Goal: Navigation & Orientation: Find specific page/section

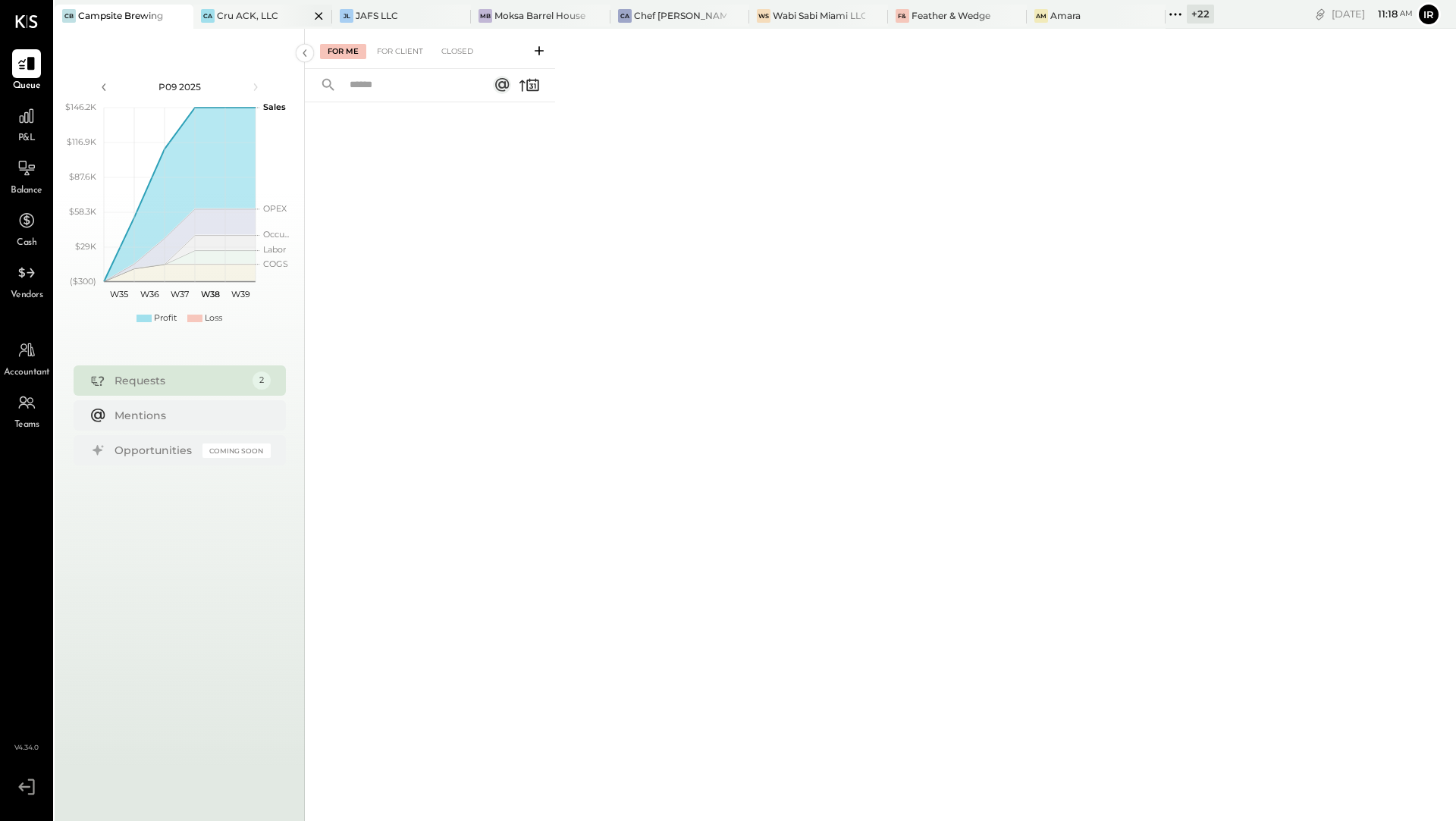
click at [249, 21] on div "Cru ACK, LLC" at bounding box center [248, 16] width 61 height 13
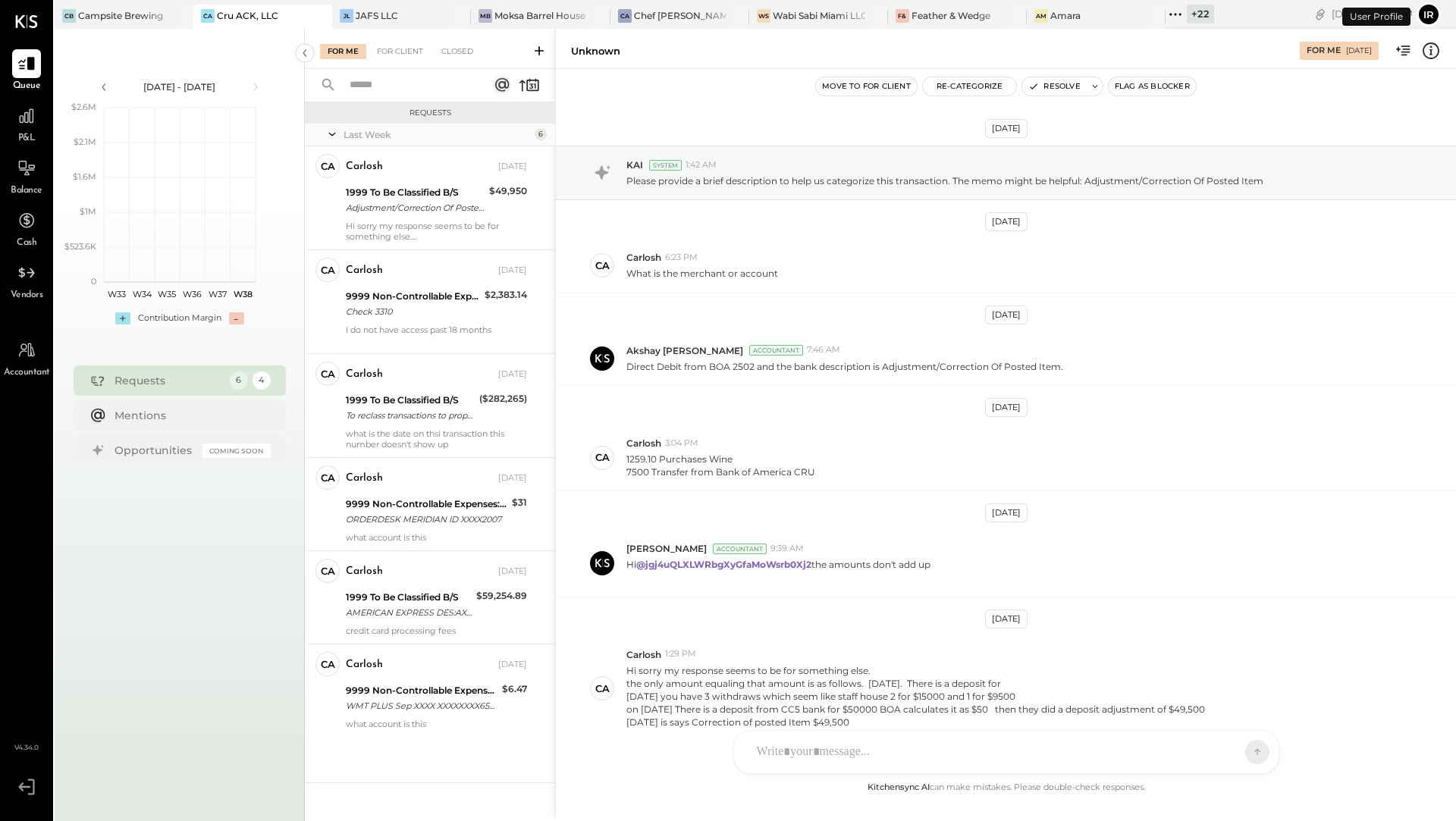
scroll to position [71, 0]
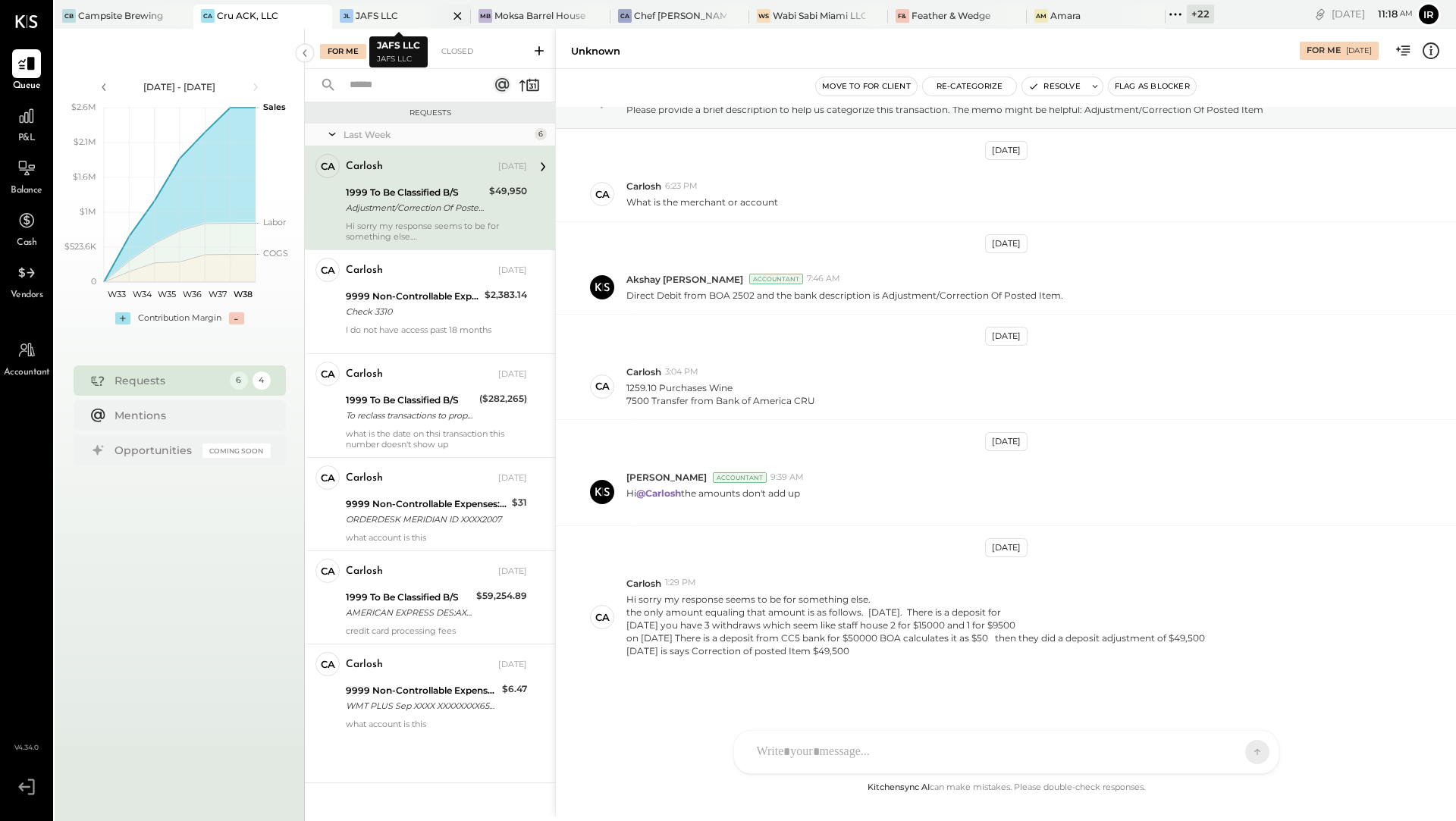
click at [356, 12] on div "JAFS LLC" at bounding box center [377, 16] width 42 height 13
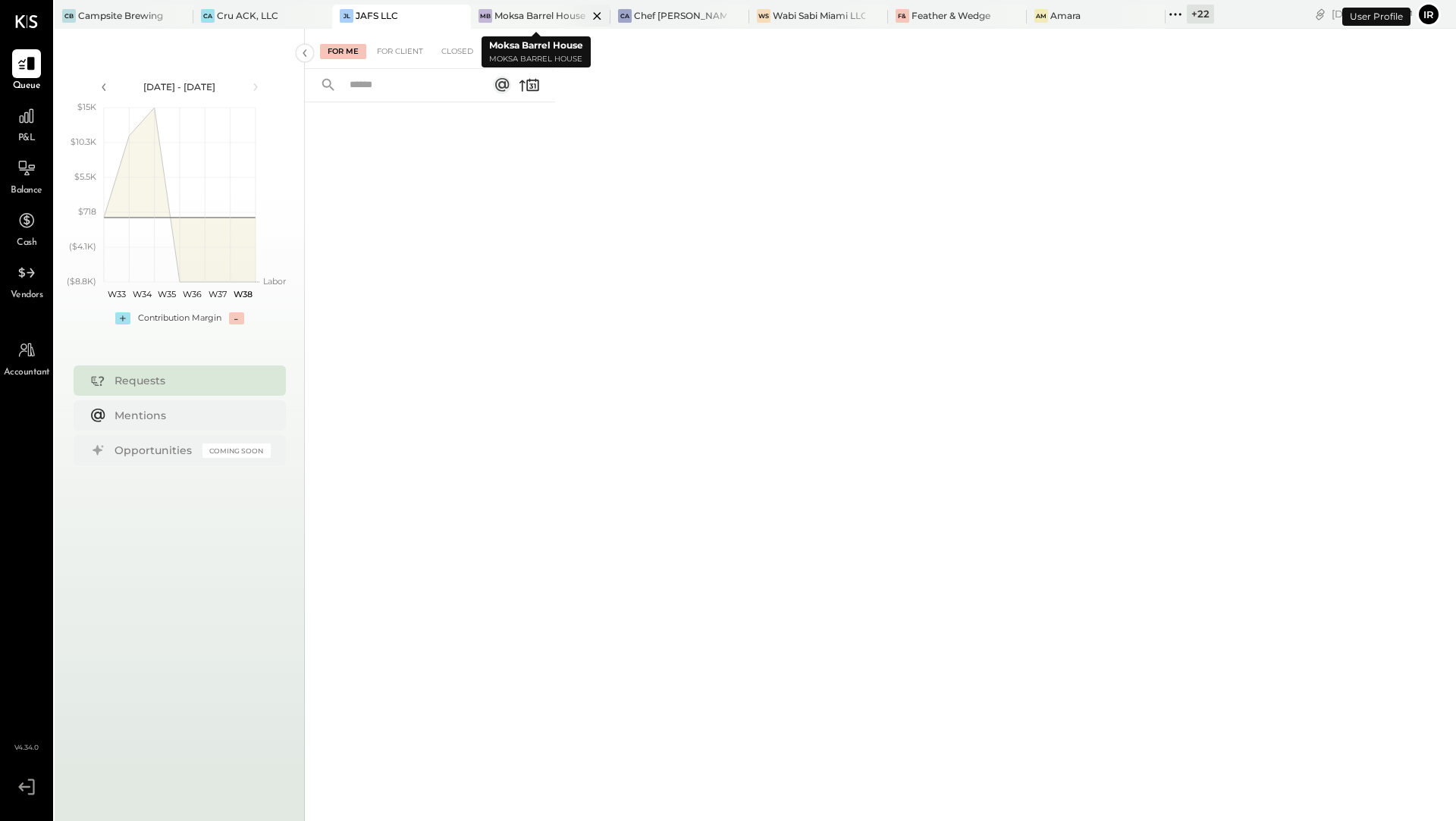
click at [511, 11] on div "Moksa Barrel House" at bounding box center [540, 16] width 91 height 13
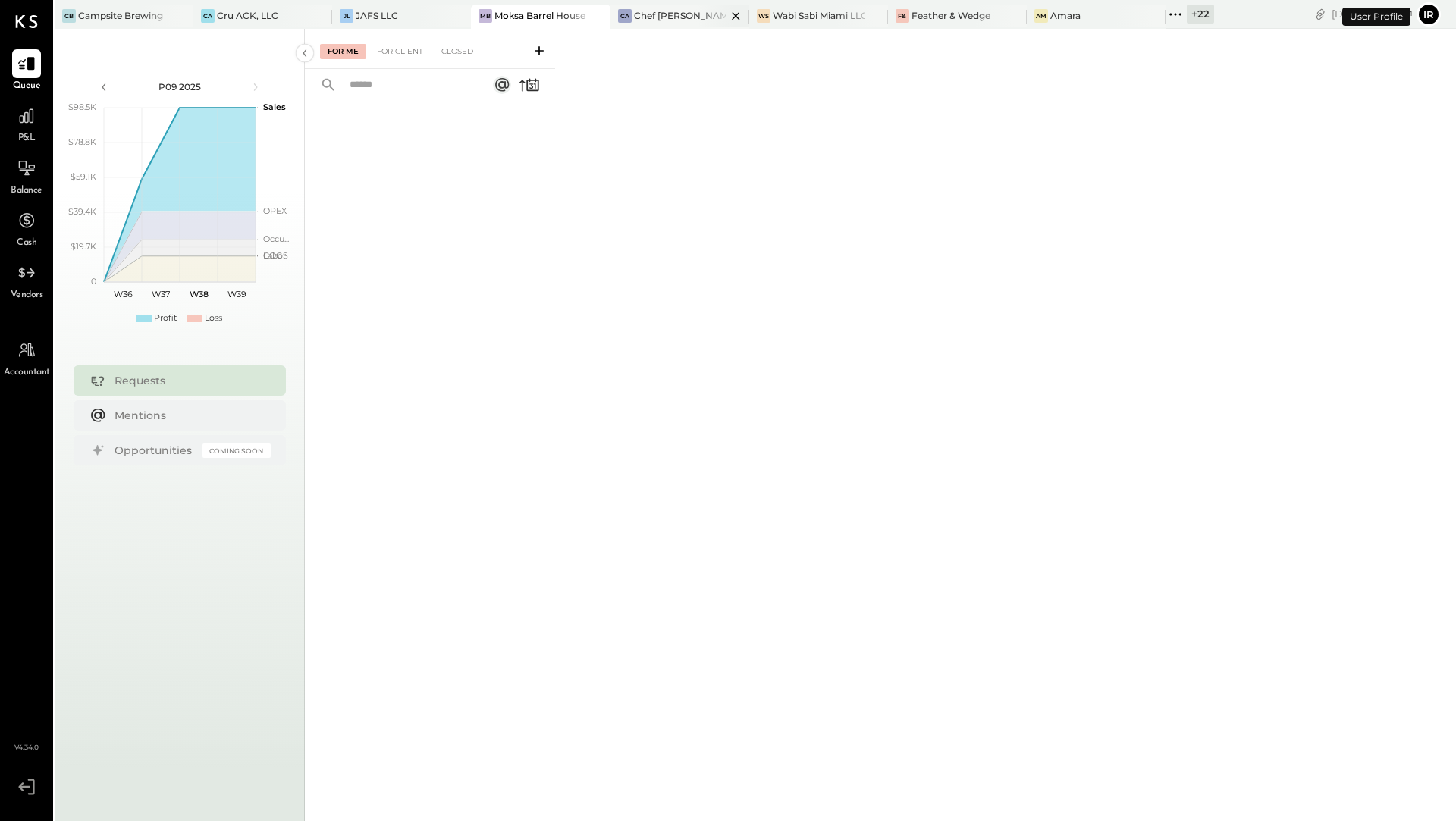
click at [650, 15] on div "Chef [PERSON_NAME]'s Vineyard Restaurant" at bounding box center [681, 16] width 92 height 13
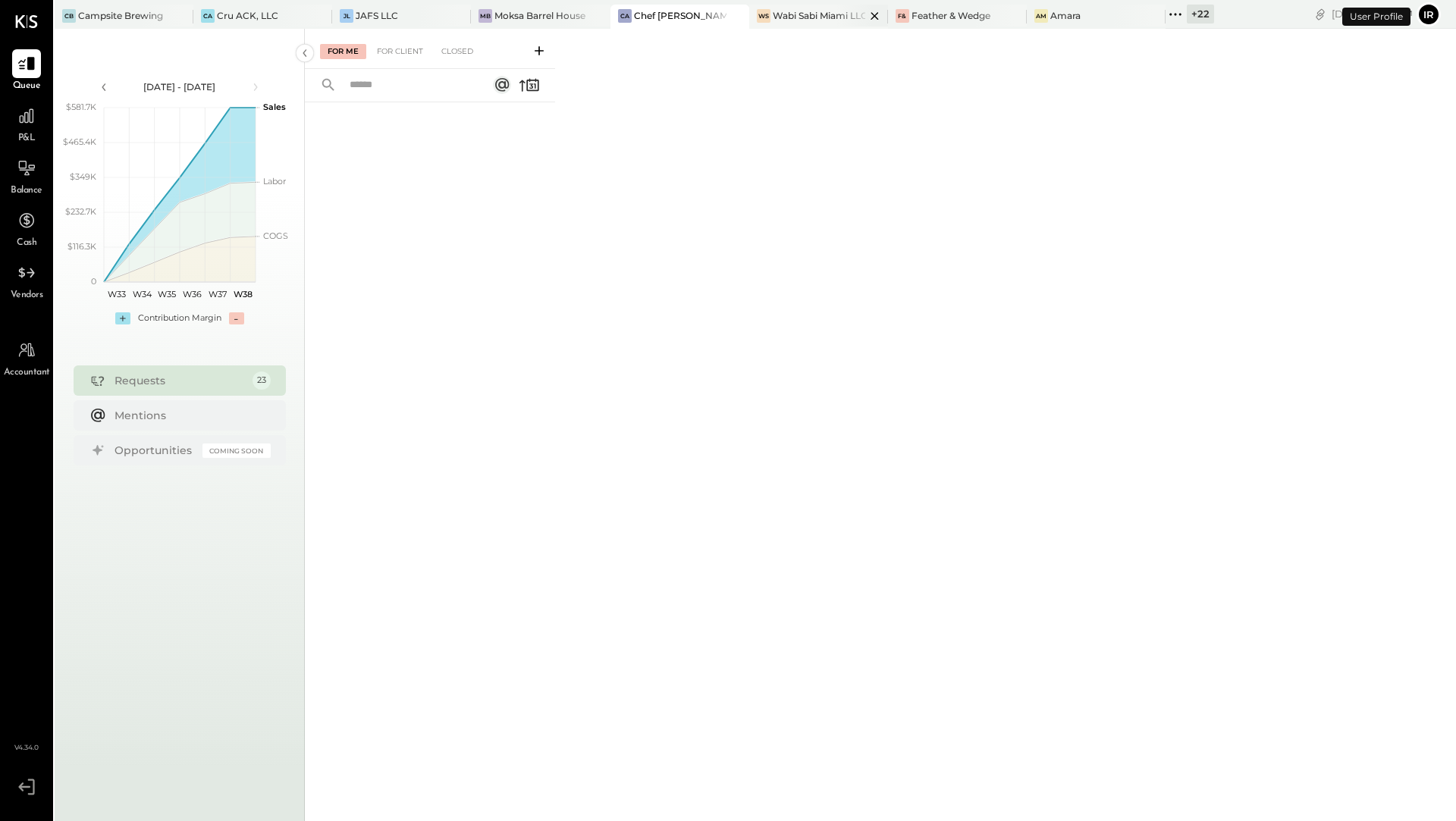
click at [773, 14] on div "Wabi Sabi Miami LLC" at bounding box center [819, 16] width 92 height 13
click at [927, 15] on div "Feather & Wedge" at bounding box center [951, 16] width 78 height 13
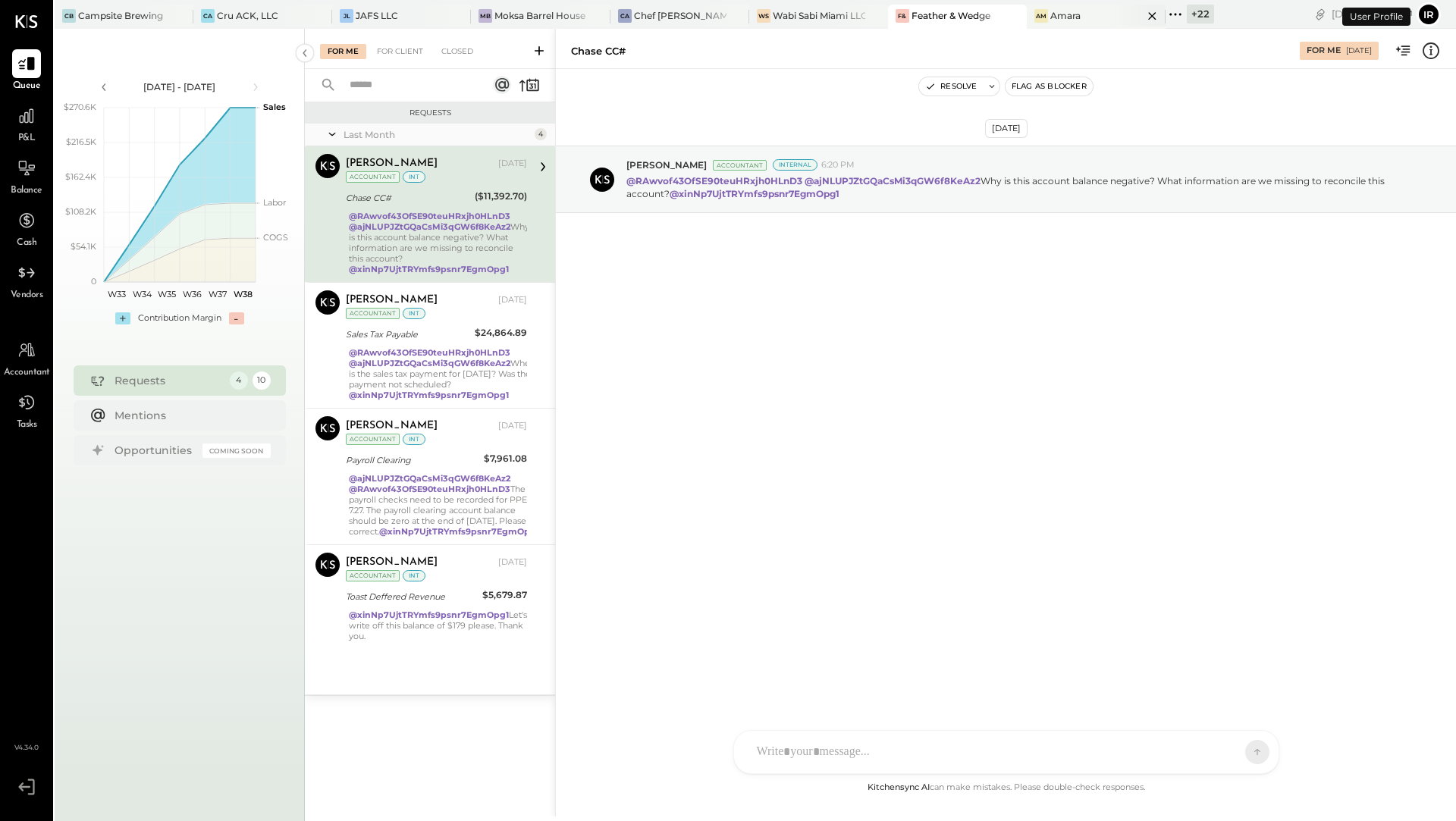
click at [1051, 19] on div "Amara" at bounding box center [1065, 16] width 31 height 13
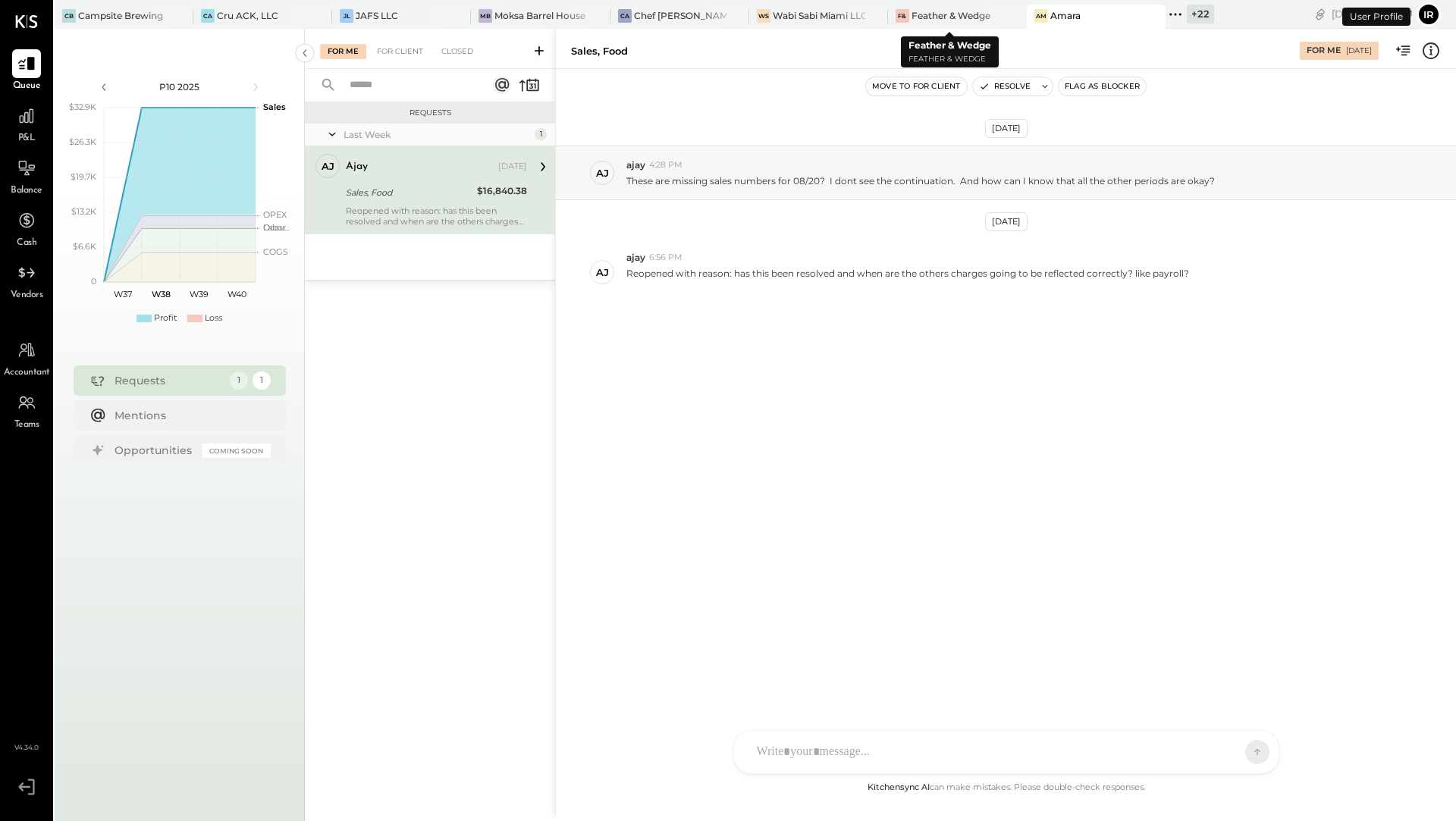
click at [934, 19] on div "Feather & Wedge" at bounding box center [951, 16] width 78 height 13
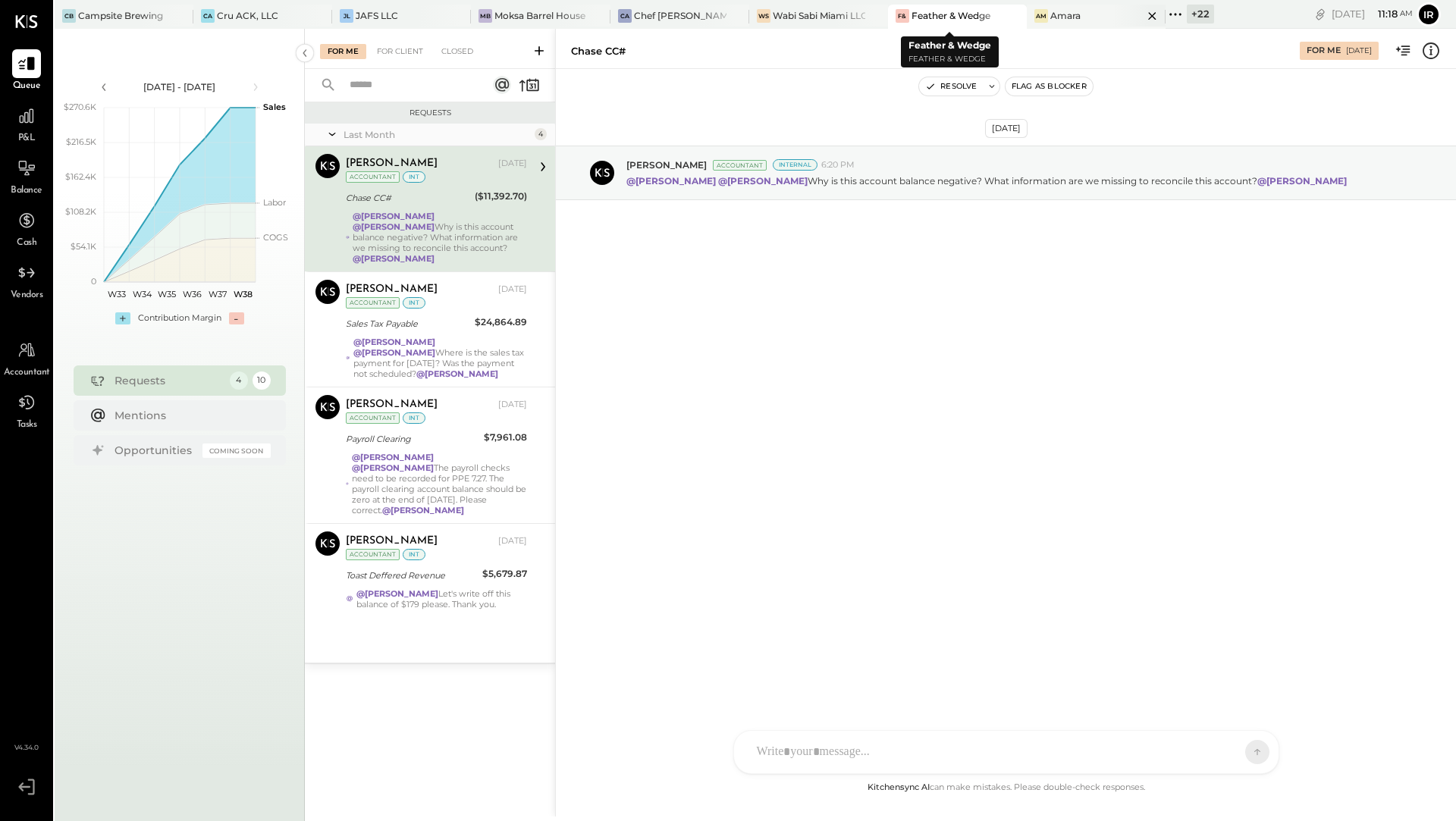
click at [1069, 12] on div "Amara" at bounding box center [1065, 16] width 31 height 13
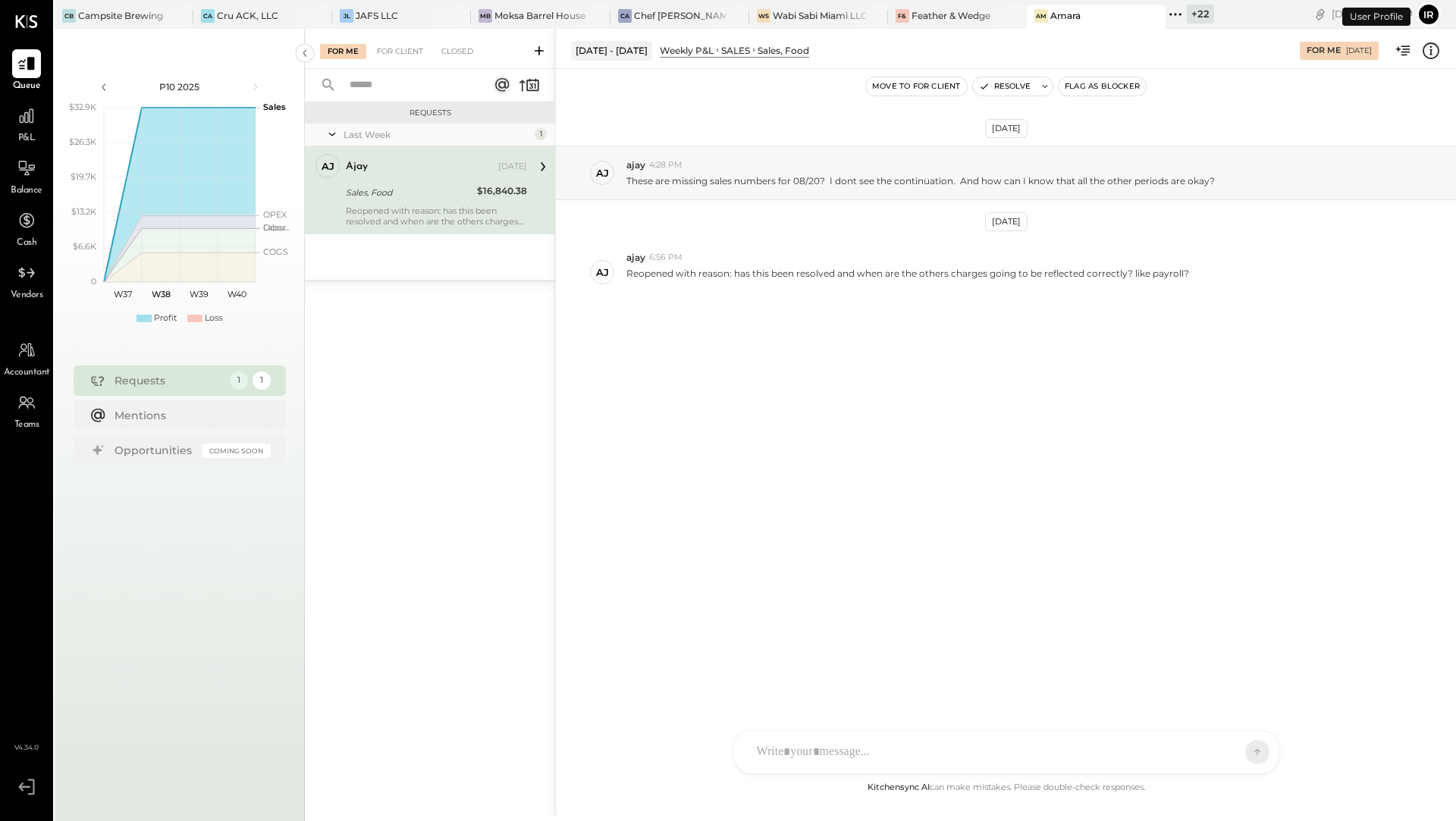
click at [1190, 13] on div "+ 22" at bounding box center [1200, 14] width 27 height 19
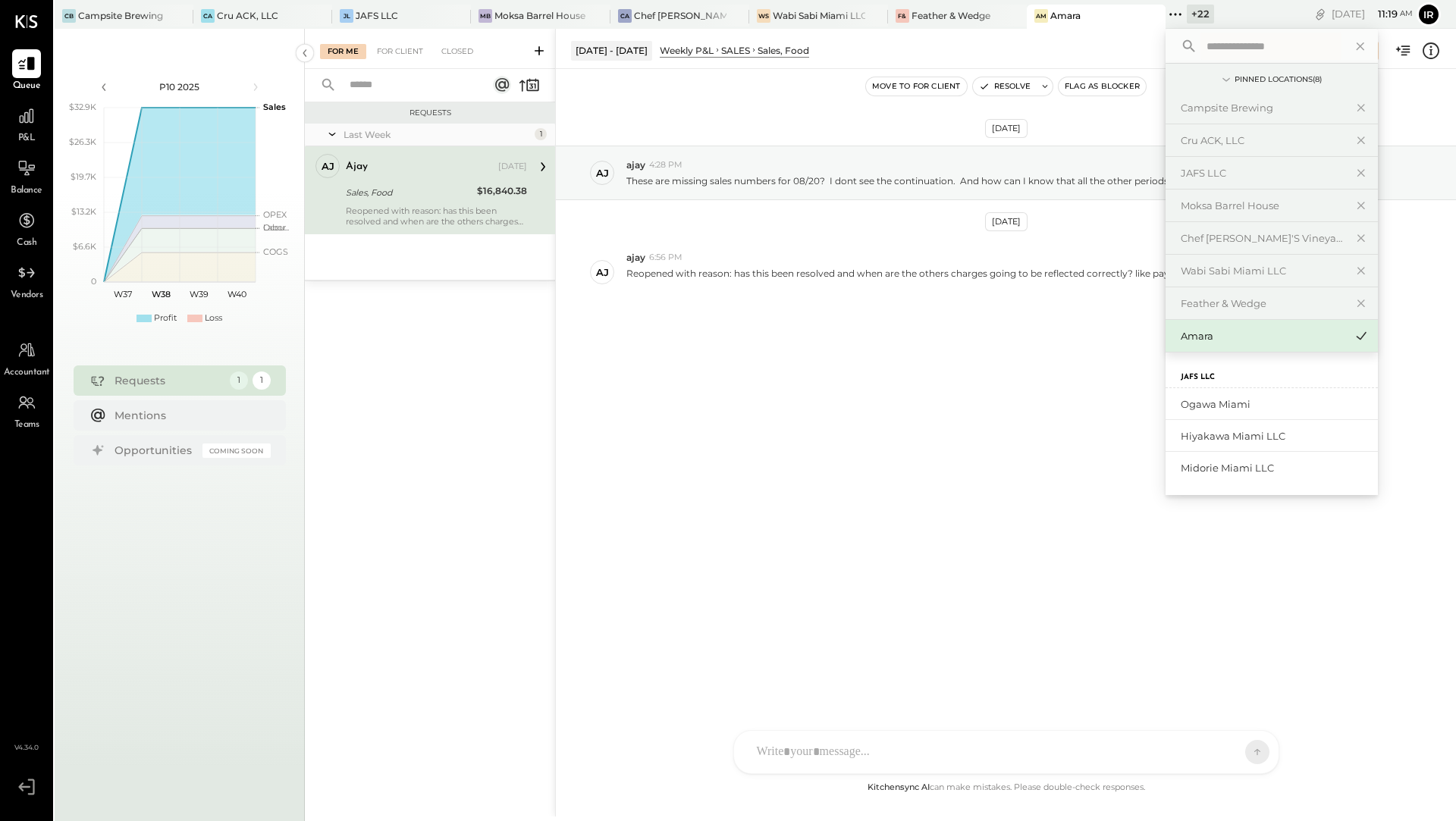
scroll to position [406, 0]
click at [1208, 394] on div "Ogawa Miami" at bounding box center [1262, 401] width 164 height 14
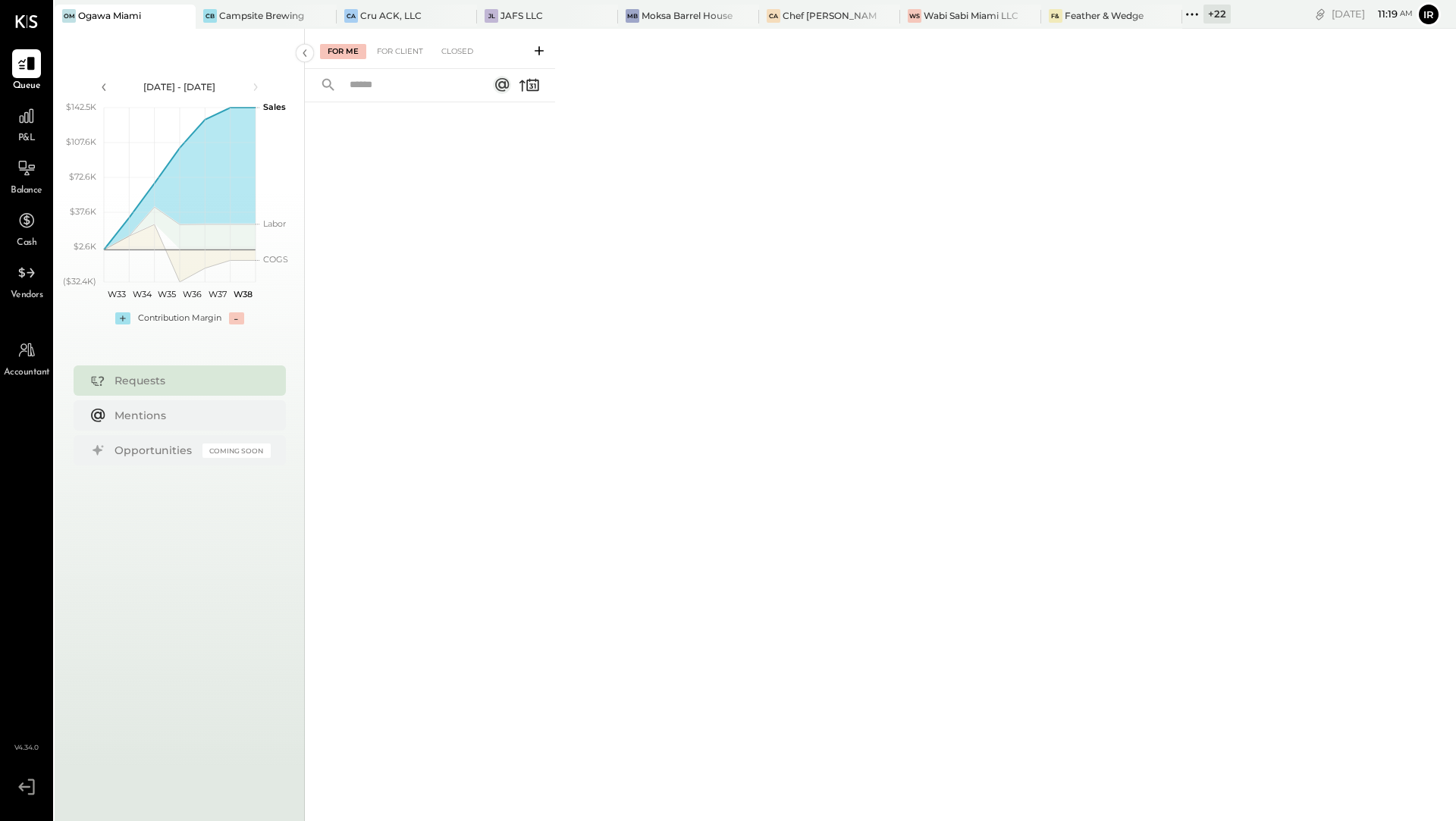
click at [1203, 12] on div "+ 22" at bounding box center [1216, 14] width 27 height 19
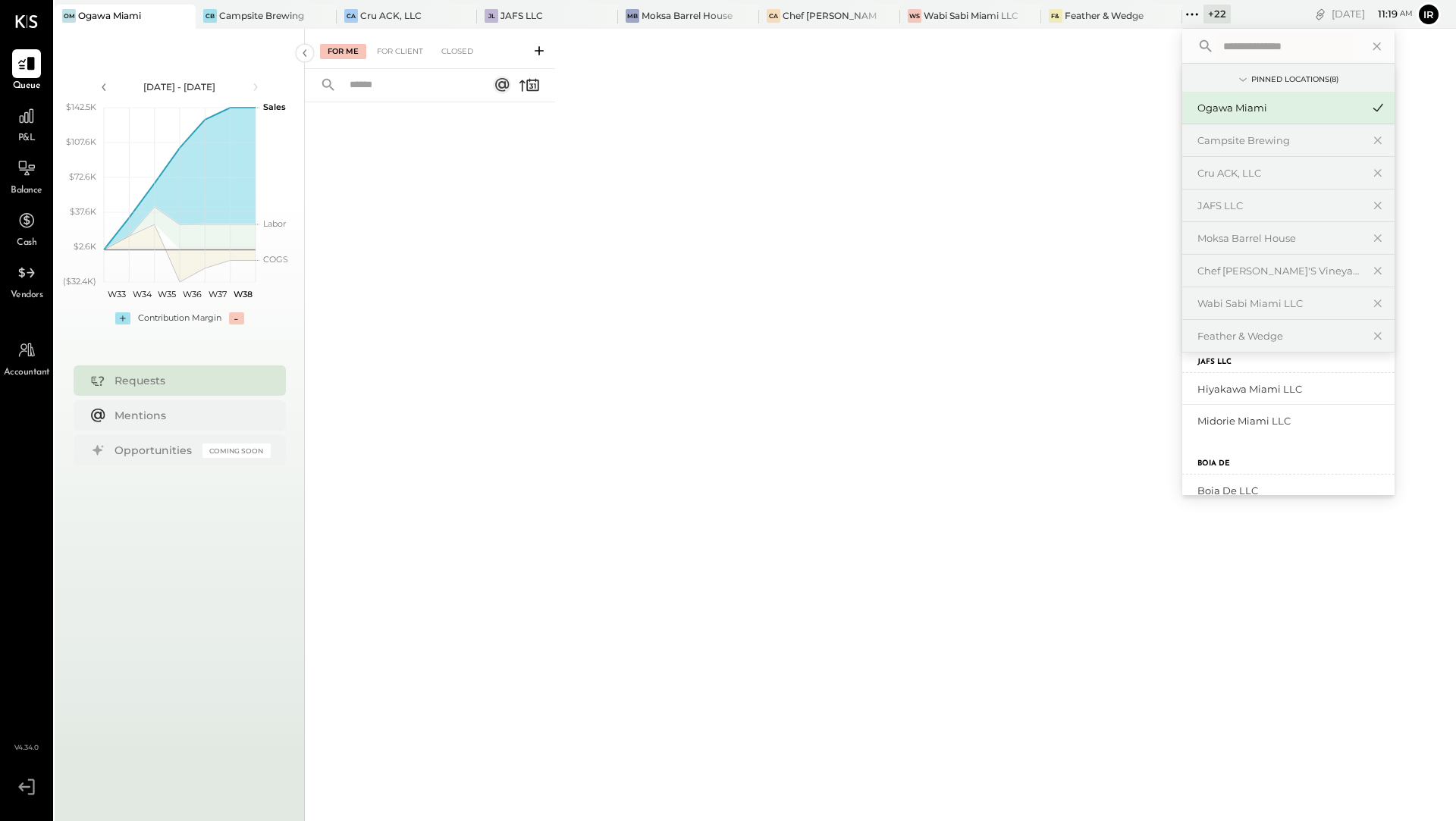
scroll to position [733, 0]
click at [1245, 385] on div "Hiyakawa Miami LLC" at bounding box center [1279, 385] width 164 height 14
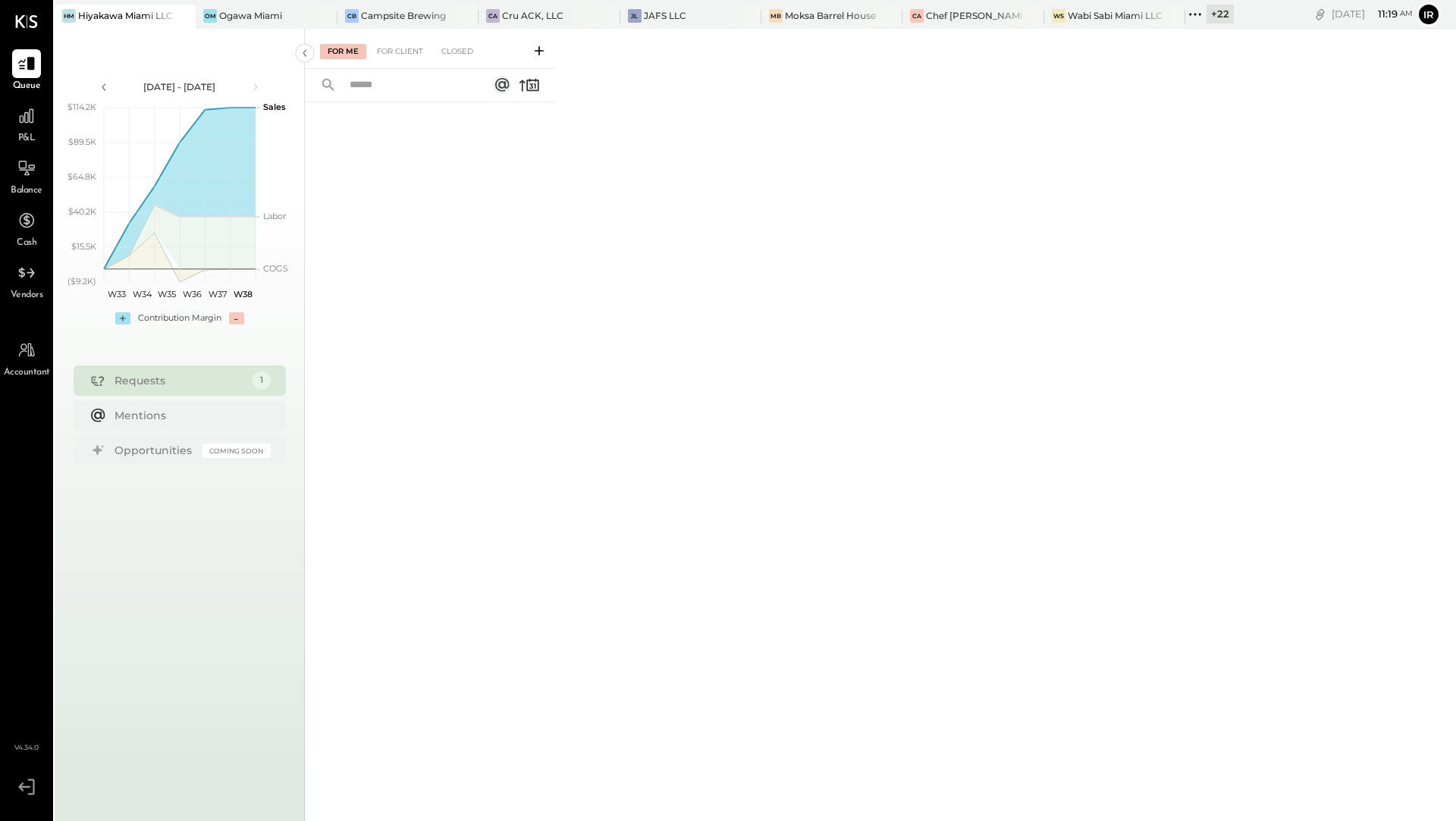
click at [1212, 18] on div "+ 22" at bounding box center [1220, 14] width 27 height 19
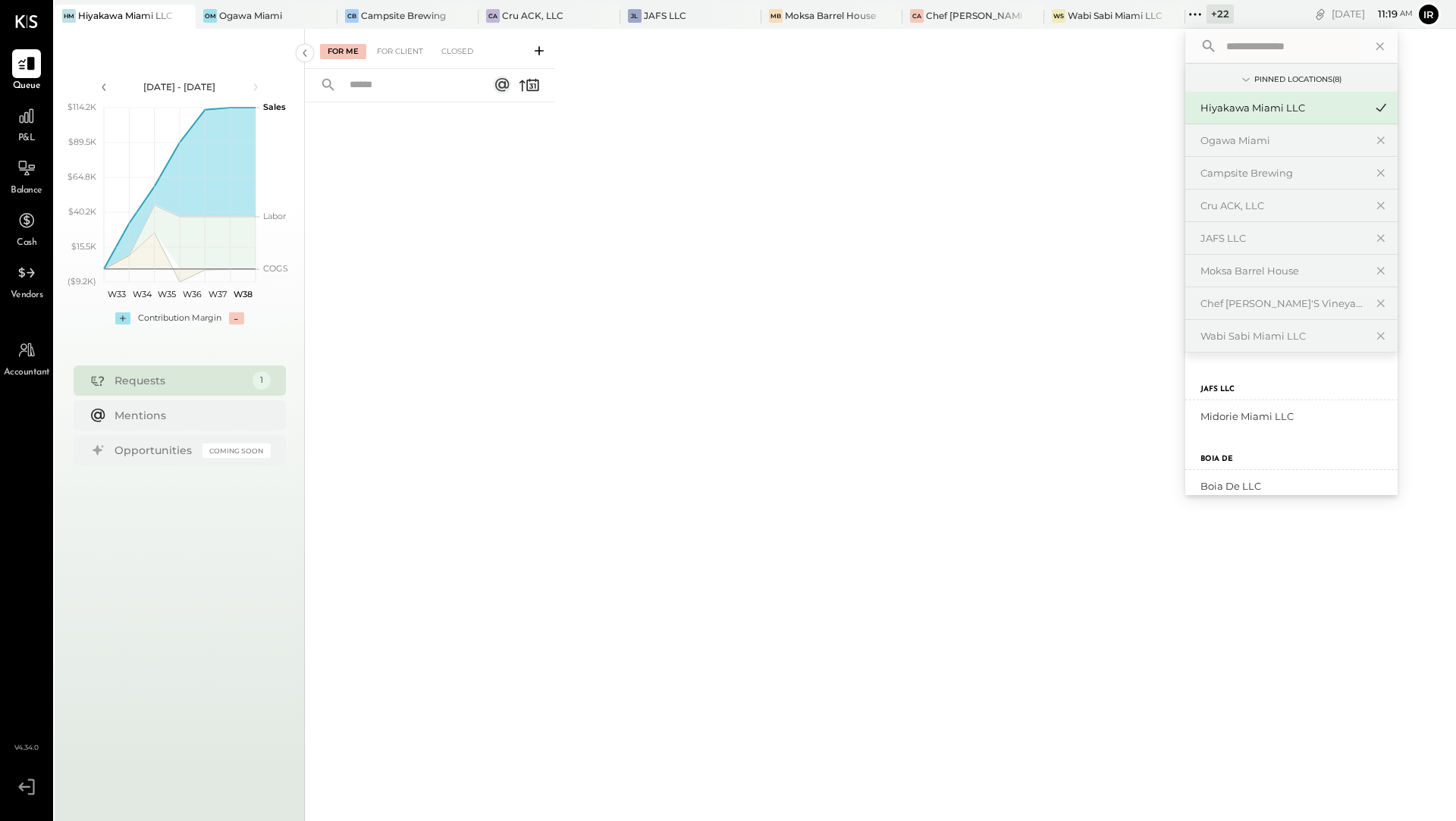
scroll to position [801, 0]
click at [1238, 385] on div "Midorie Miami LLC" at bounding box center [1282, 386] width 164 height 14
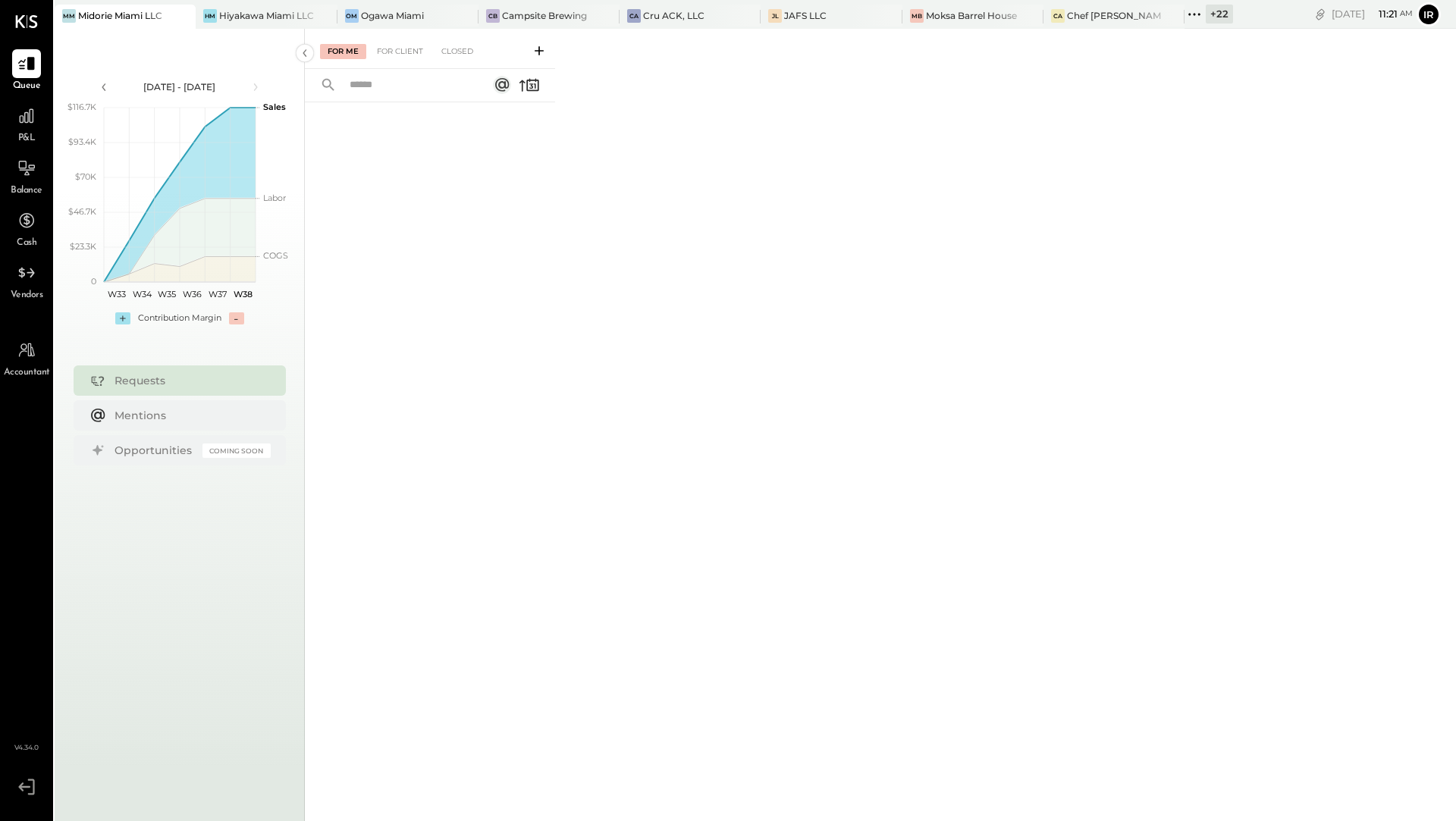
click at [1208, 12] on div "+ 22" at bounding box center [1219, 14] width 27 height 19
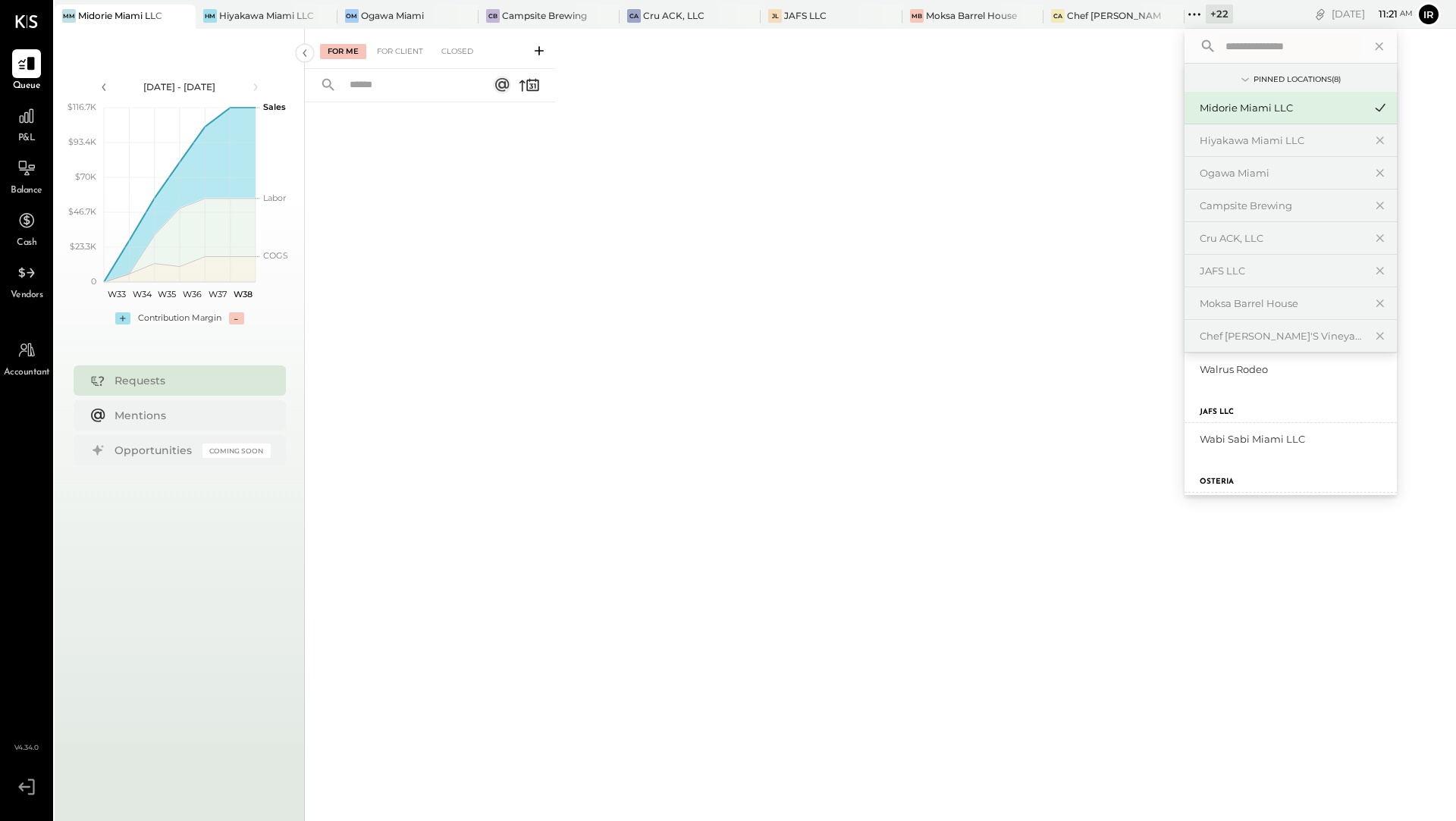
scroll to position [847, 0]
